Goal: Task Accomplishment & Management: Use online tool/utility

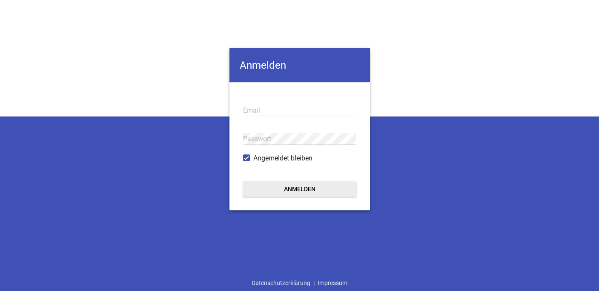
type input "[EMAIL_ADDRESS][DOMAIN_NAME]"
click at [343, 188] on button "Anmelden" at bounding box center [299, 188] width 113 height 15
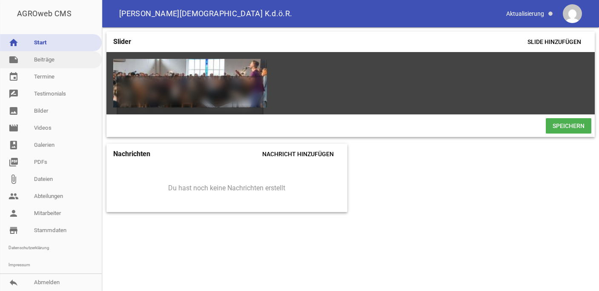
click at [48, 58] on link "note Beiträge" at bounding box center [51, 59] width 102 height 17
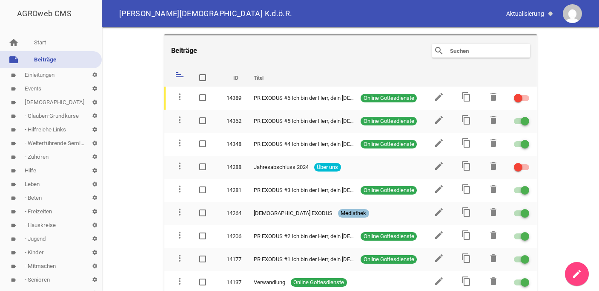
click at [574, 98] on main "Beiträge search clear sort ID Titel delete more_vert 14389 PR EXODUS #6 Ich bin…" at bounding box center [350, 158] width 497 height 263
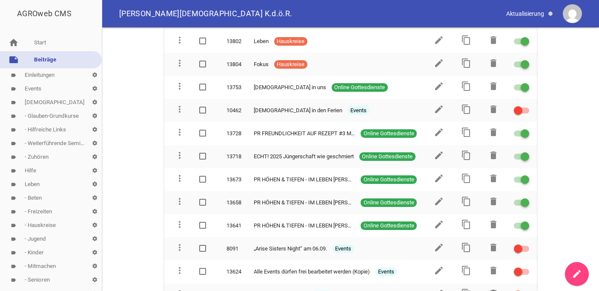
scroll to position [545, 0]
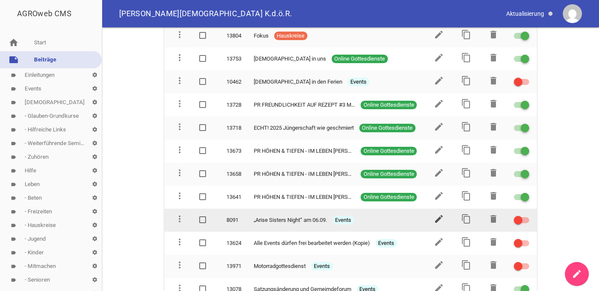
click at [434, 213] on icon "edit" at bounding box center [439, 218] width 10 height 10
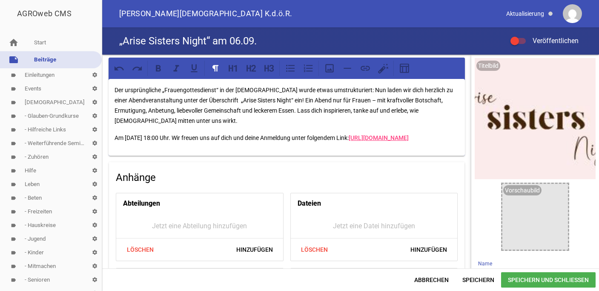
click at [433, 156] on div "Der ursprüngliche „Frauengottesdienst“ in der [DEMOGRAPHIC_DATA] wurde etwas um…" at bounding box center [287, 117] width 357 height 77
click at [452, 184] on h4 "Anhänge" at bounding box center [287, 177] width 342 height 14
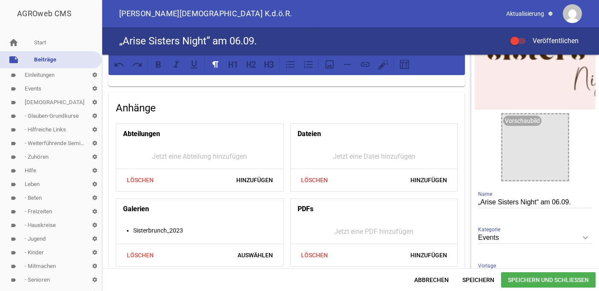
scroll to position [68, 0]
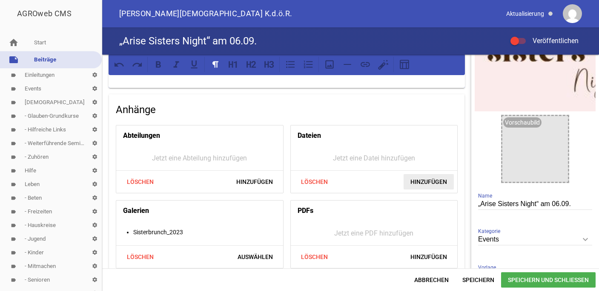
click at [426, 189] on span "Hinzufügen" at bounding box center [429, 181] width 50 height 15
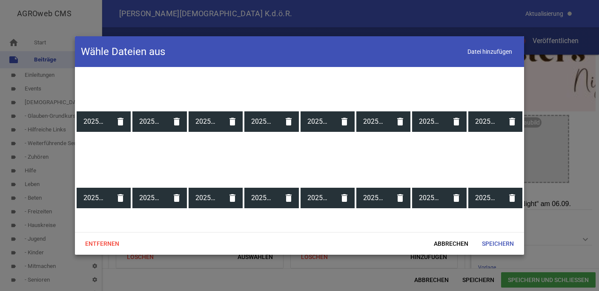
scroll to position [2114, 0]
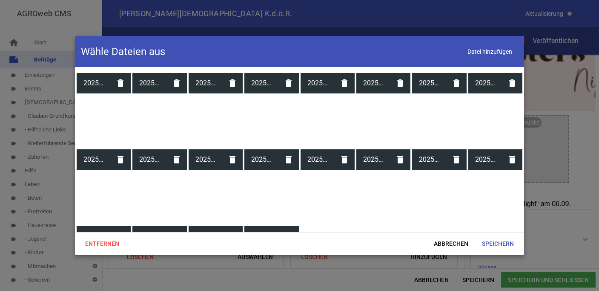
click at [594, 148] on div at bounding box center [299, 145] width 599 height 291
